Goal: Complete application form

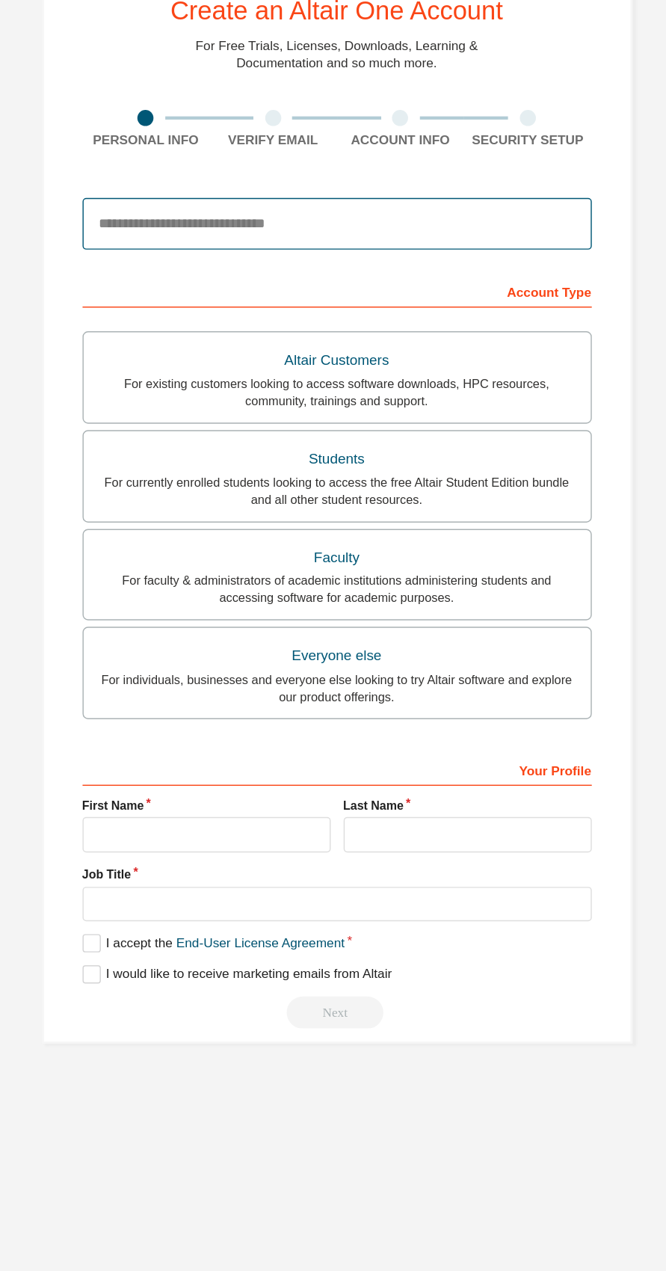
click at [203, 234] on input "email" at bounding box center [333, 235] width 354 height 36
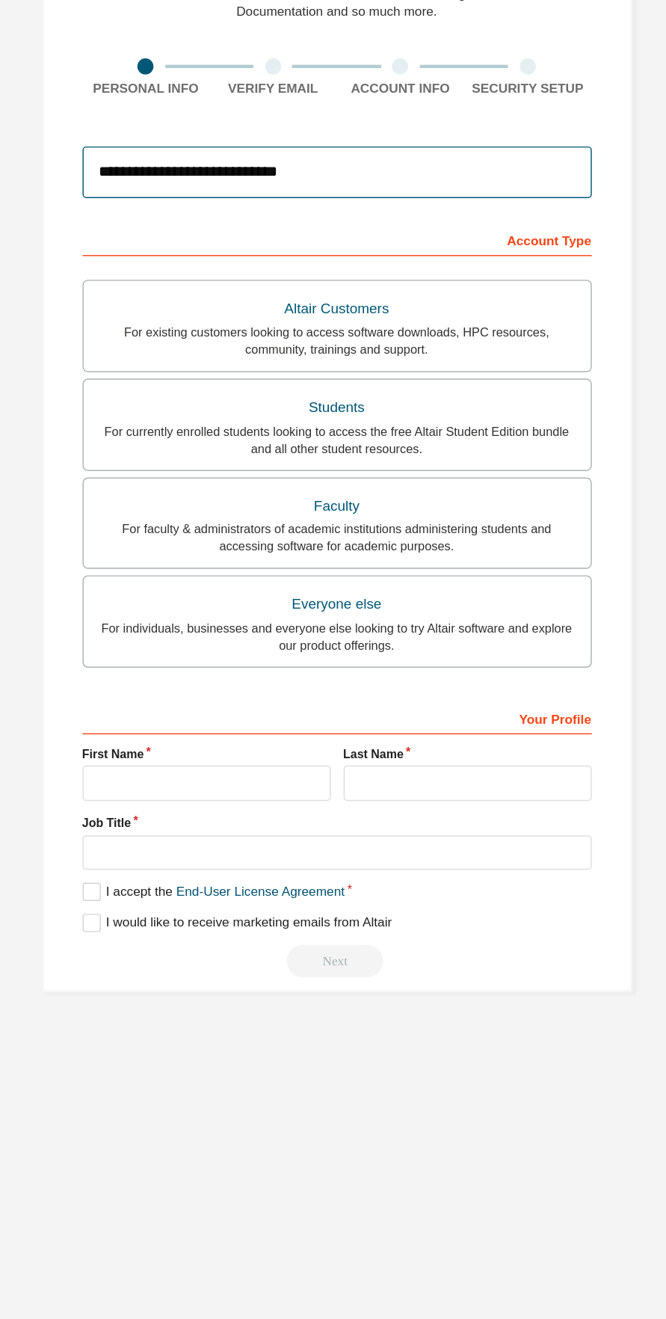
type input "**********"
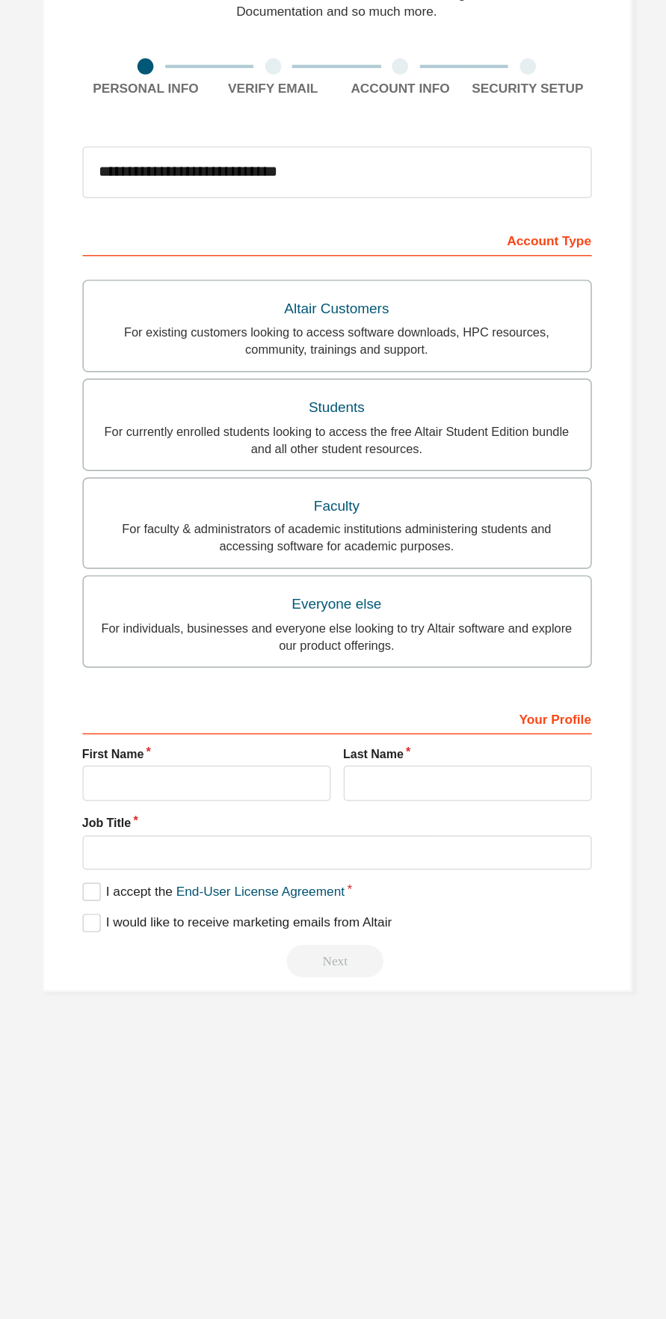
click at [435, 410] on div "For currently enrolled students looking to access the free Altair Student Editi…" at bounding box center [333, 421] width 335 height 24
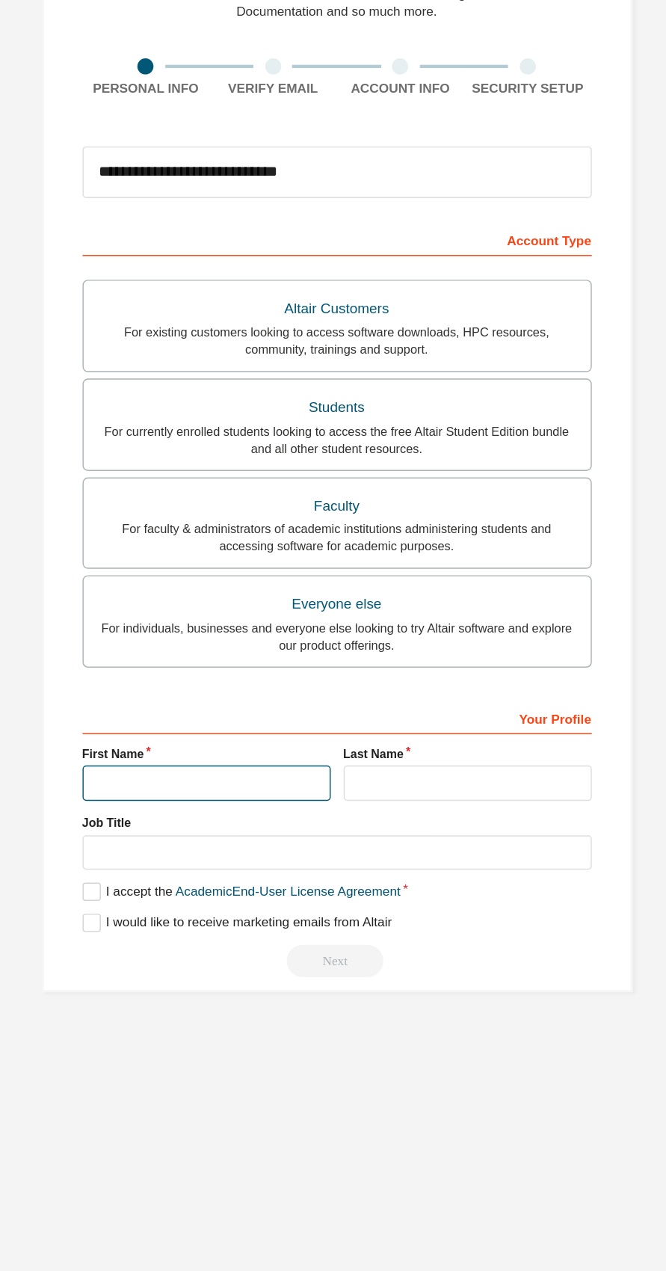
click at [196, 656] on input "text" at bounding box center [242, 659] width 173 height 25
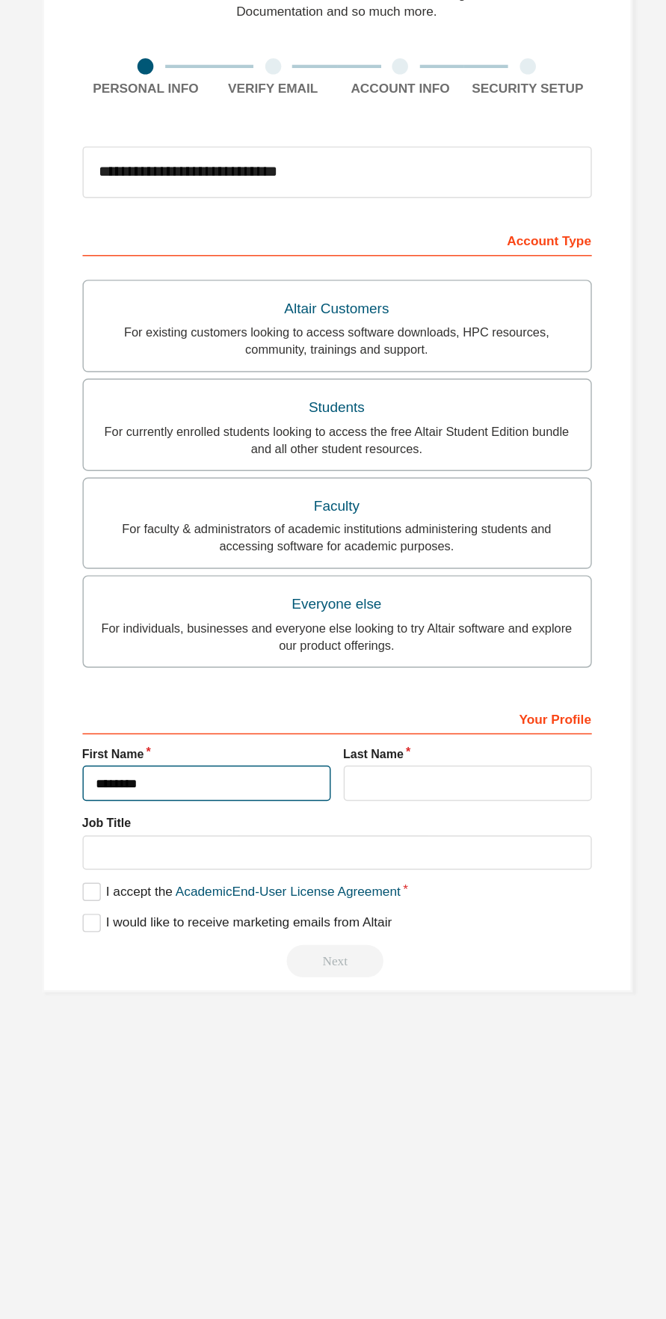
type input "*******"
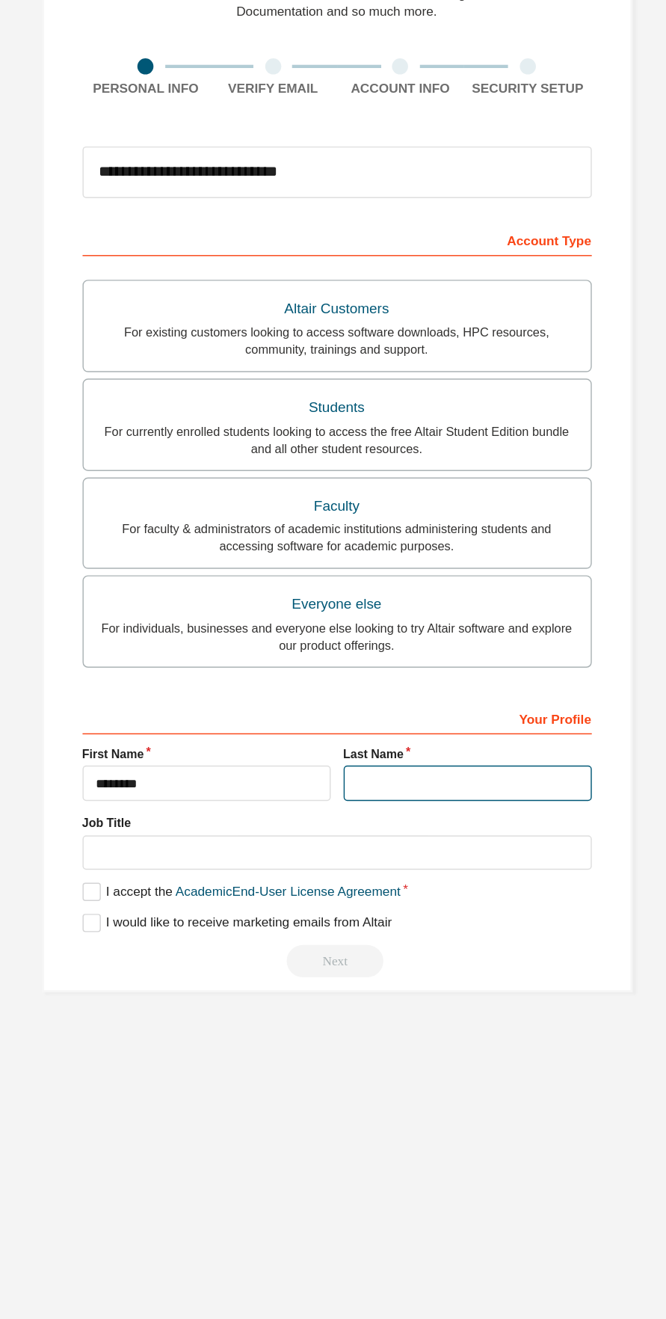
click at [419, 660] on input "text" at bounding box center [424, 659] width 173 height 25
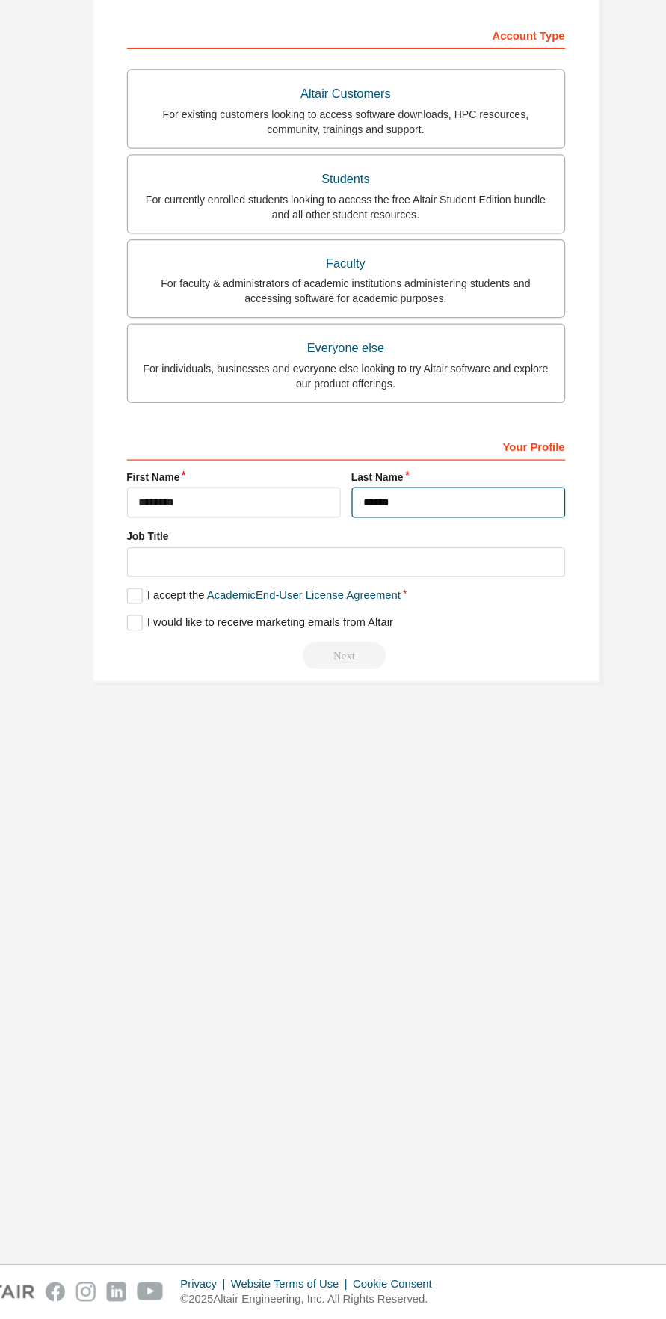
type input "******"
click at [165, 735] on label "I accept the Academic End-User License Agreement" at bounding box center [266, 735] width 221 height 13
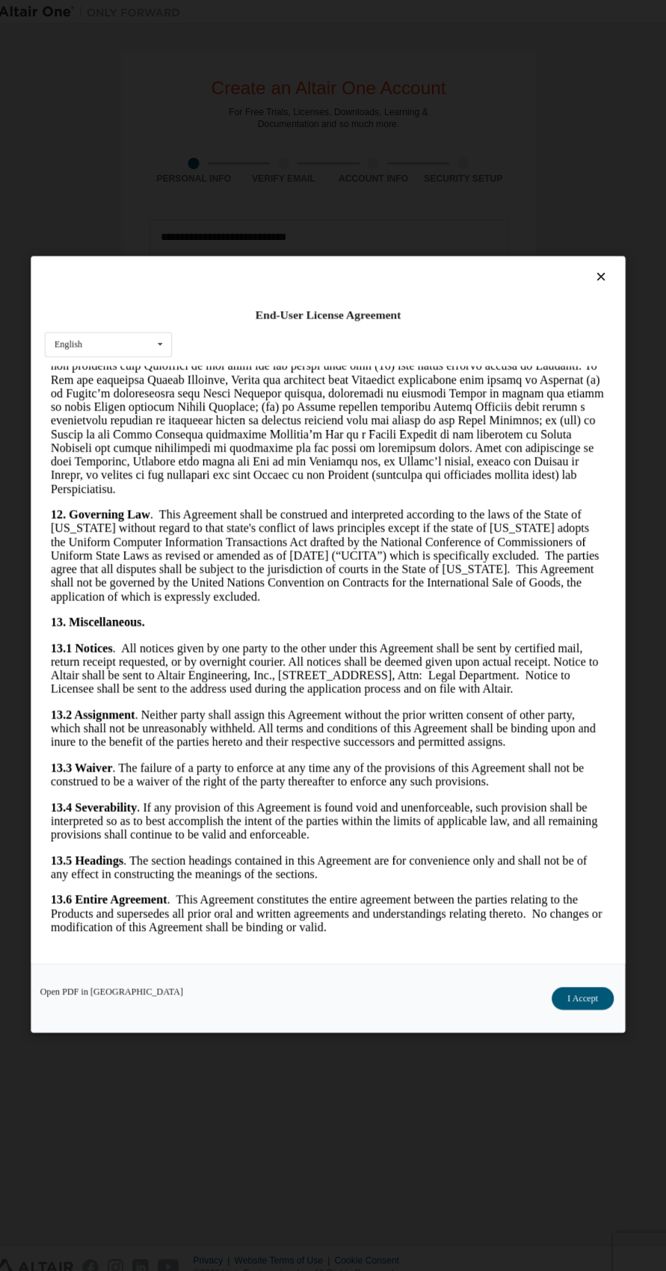
scroll to position [14163, 0]
click at [576, 996] on button "I Accept" at bounding box center [583, 984] width 61 height 22
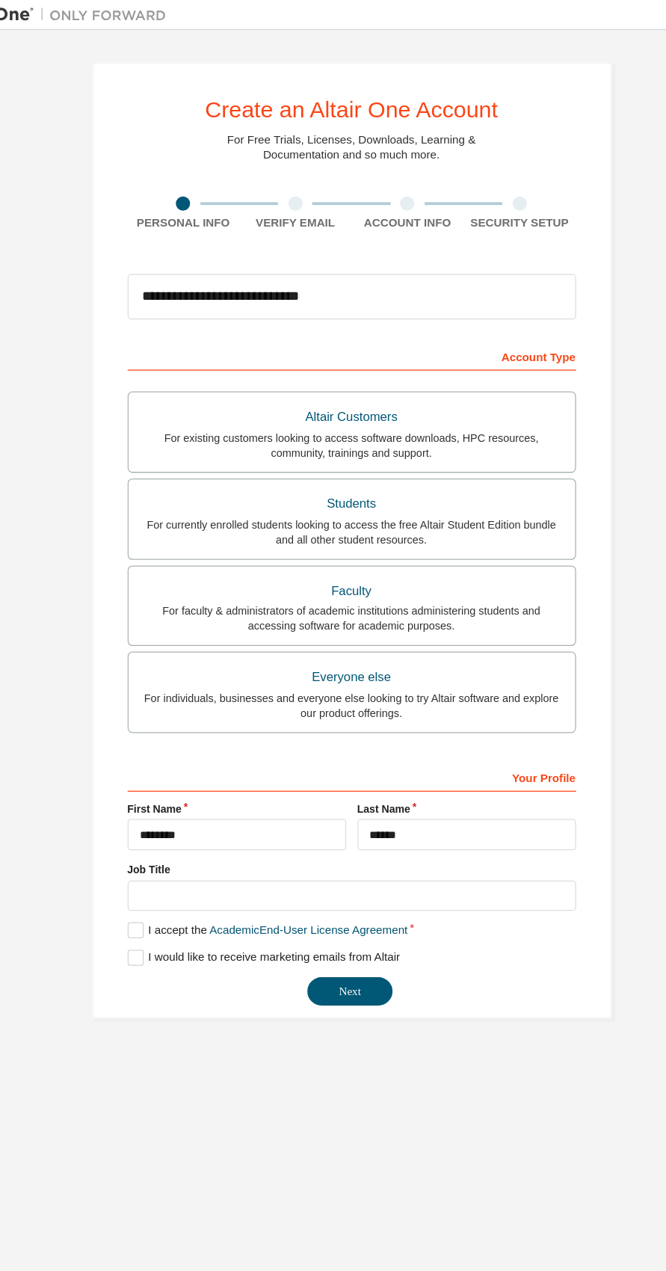
click at [329, 781] on button "Next" at bounding box center [331, 783] width 67 height 22
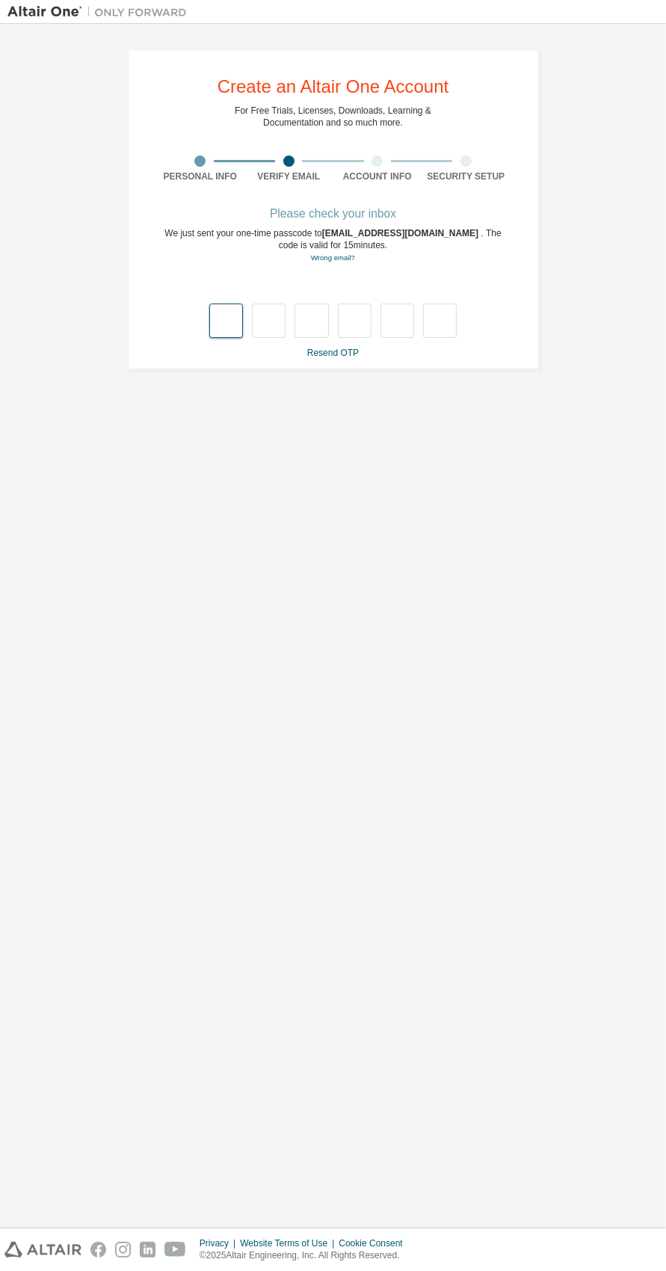
click at [227, 321] on input "text" at bounding box center [226, 321] width 34 height 34
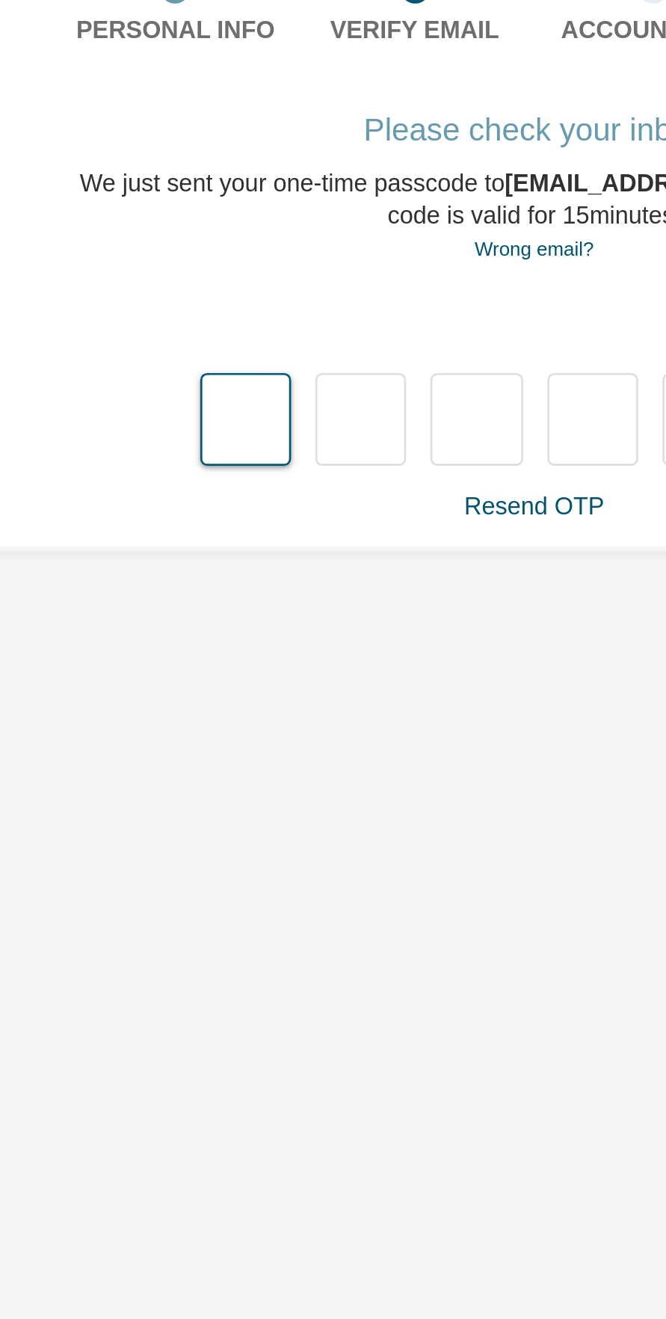
type input "*"
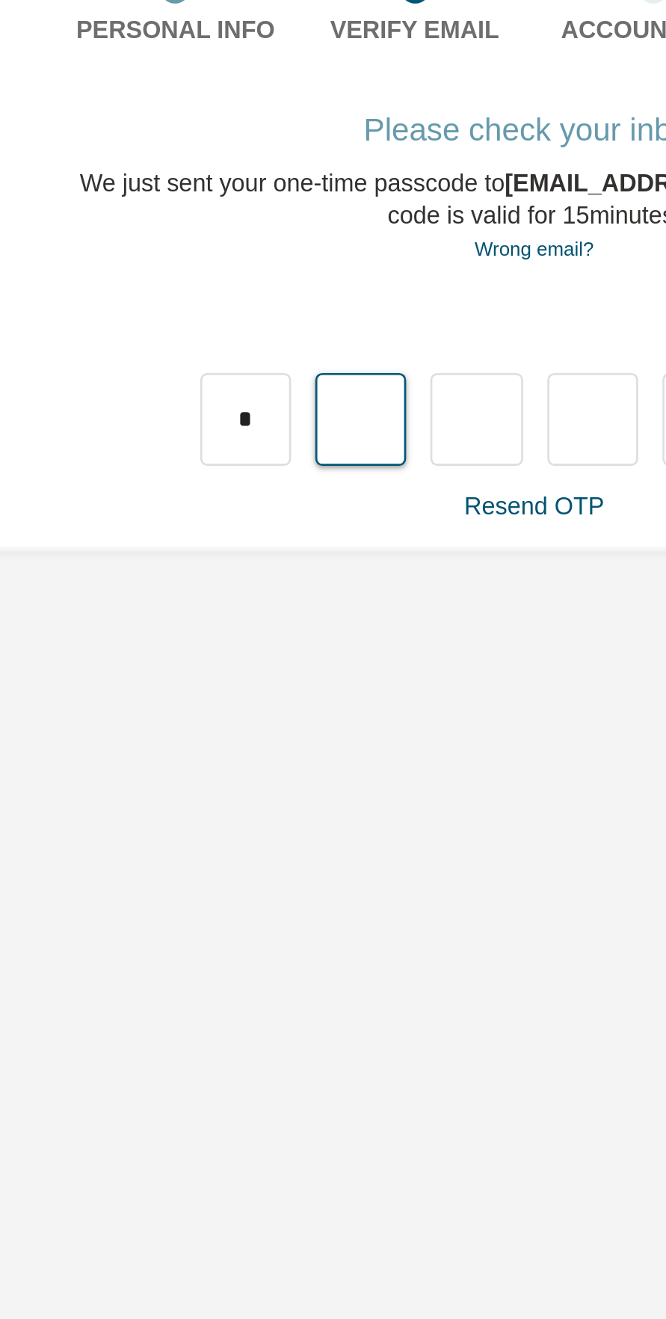
type input "*"
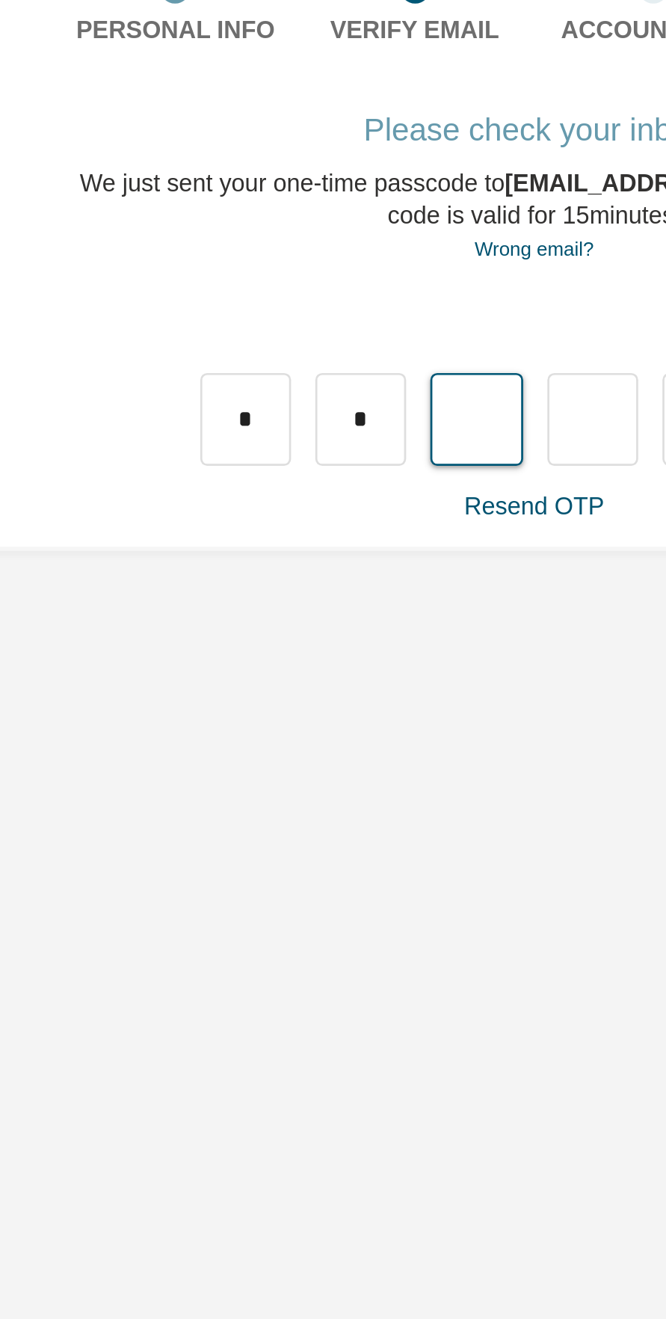
type input "*"
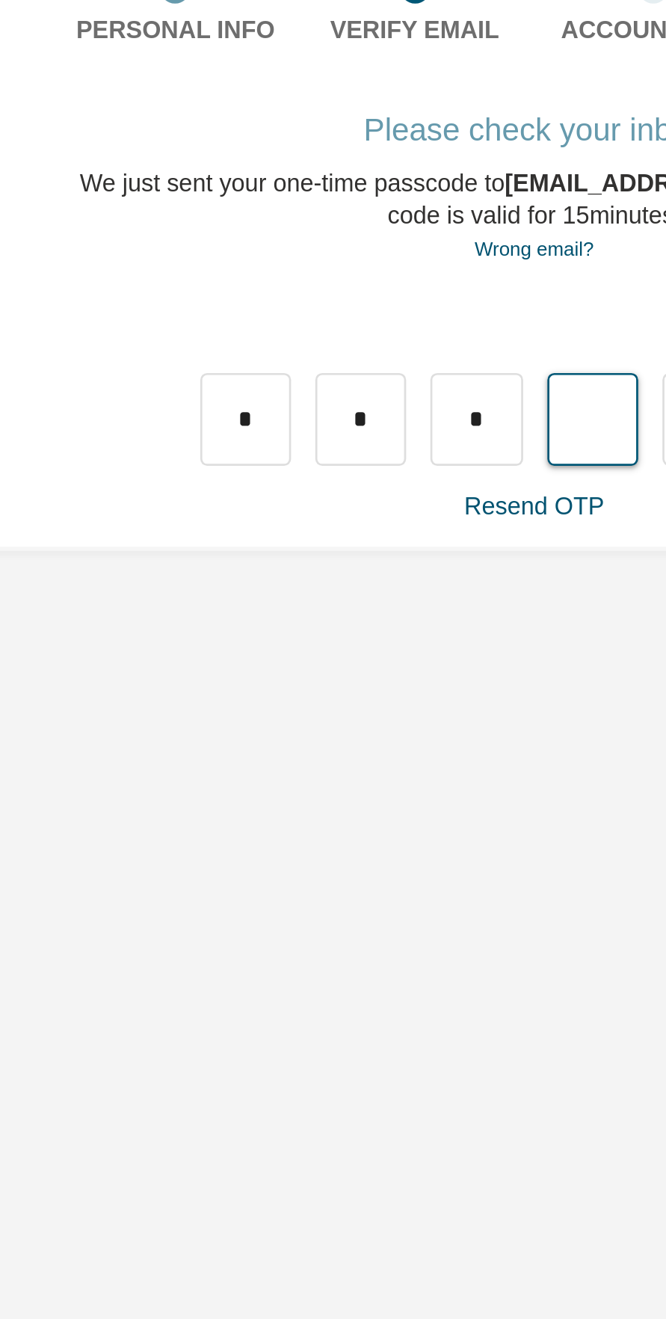
type input "*"
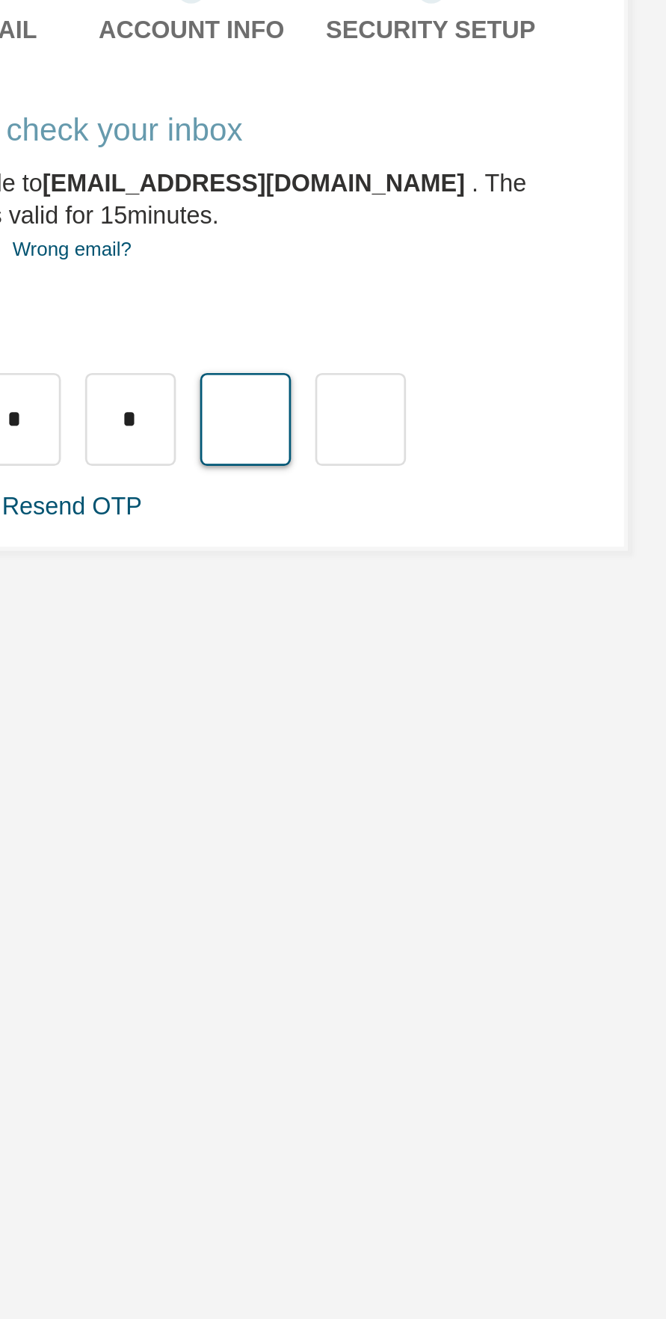
type input "*"
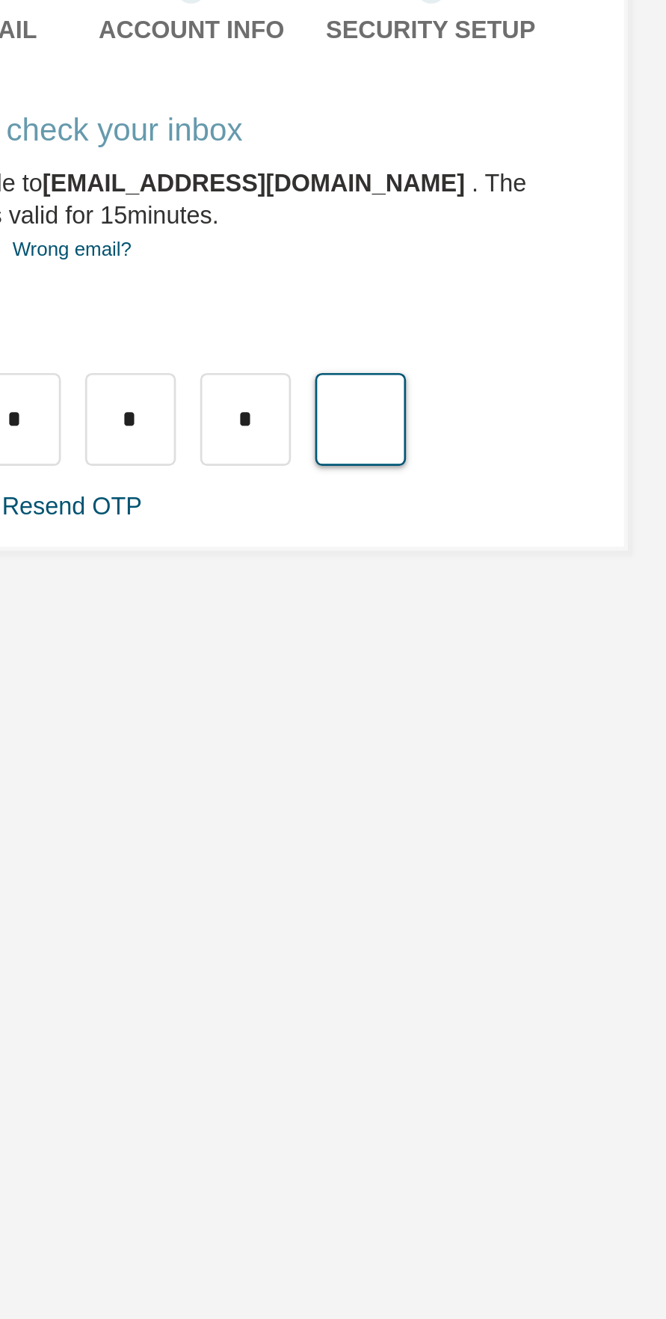
type input "*"
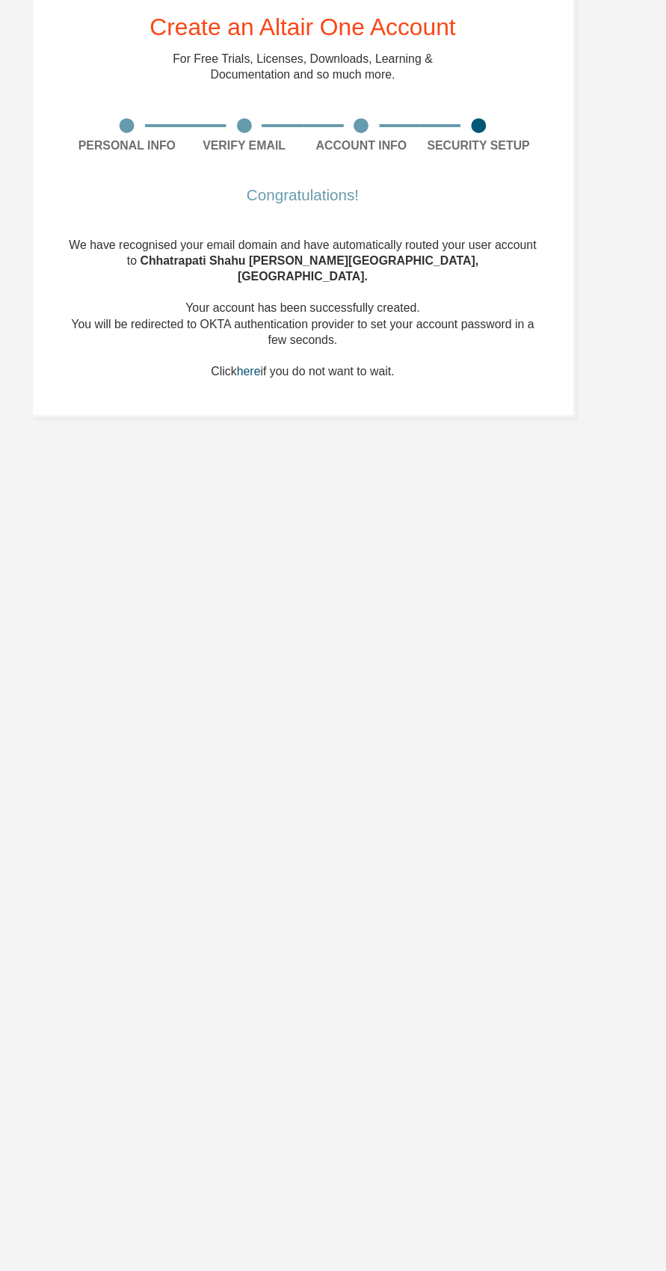
click at [265, 155] on div "Create an Altair One Account For Free Trials, Licenses, Downloads, Learning & D…" at bounding box center [333, 215] width 411 height 332
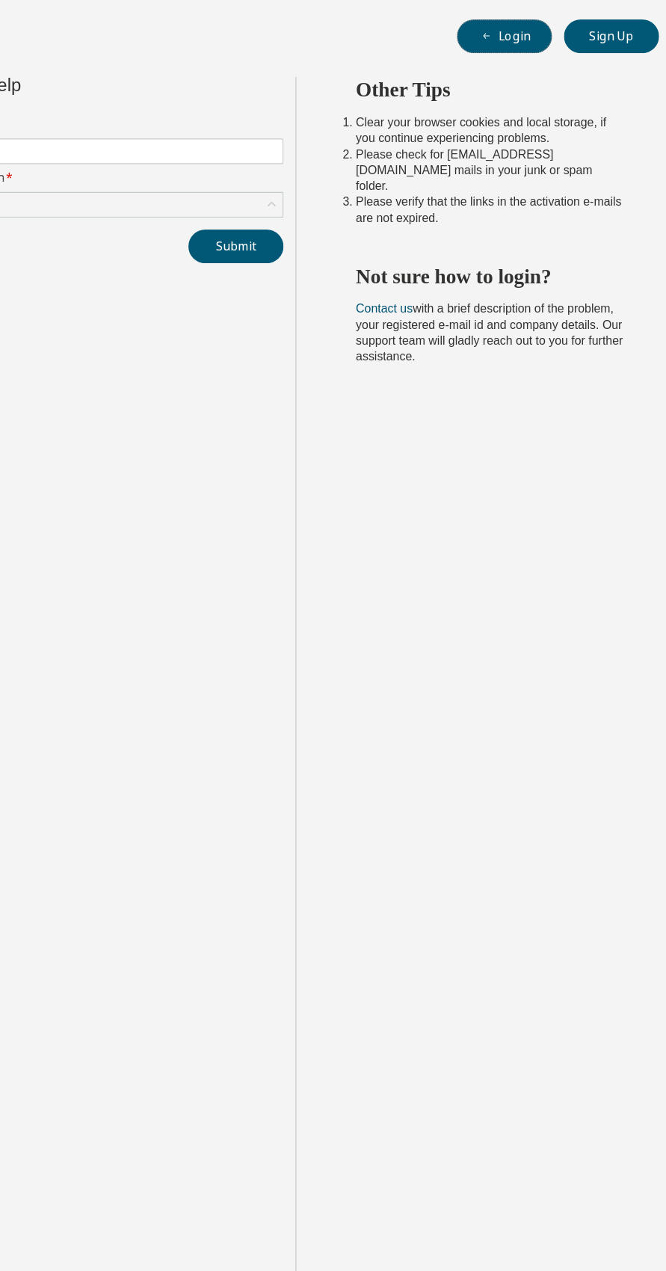
click at [513, 61] on icon "button" at bounding box center [510, 62] width 9 height 9
